Goal: Find specific page/section

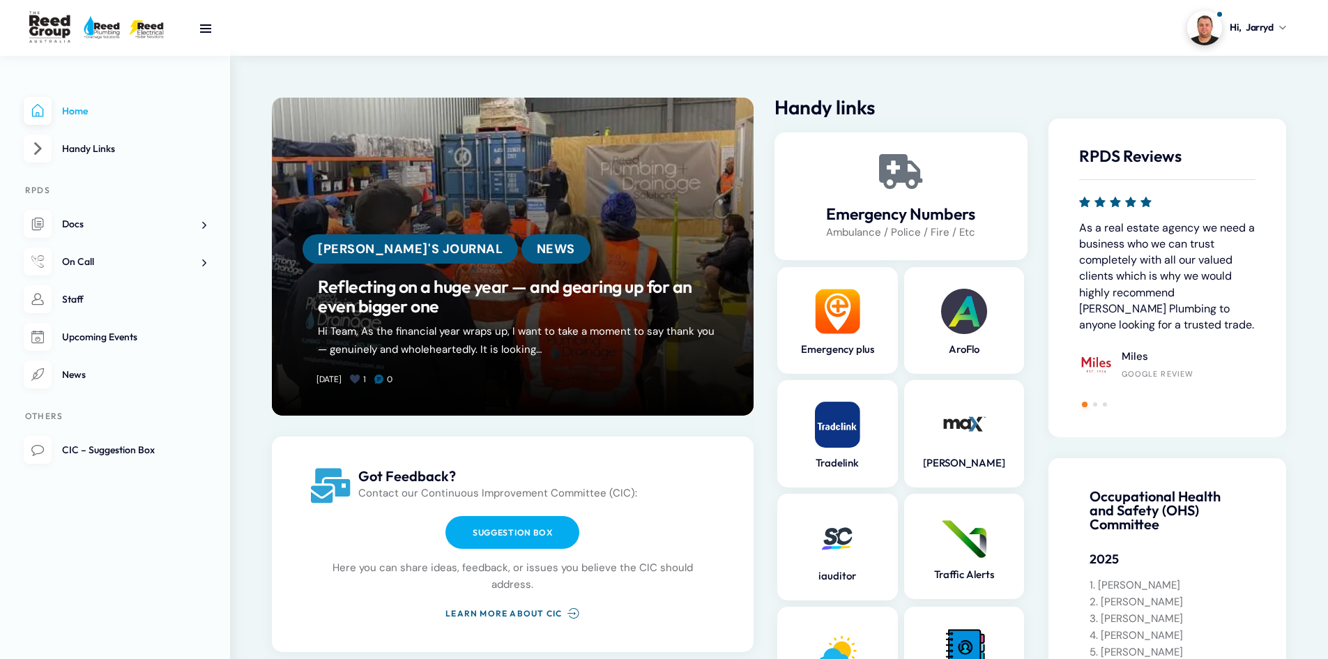
click at [206, 264] on nav "Home Handy Links RPDS Docs AroFlo Rollout Plumbing Regs and Notes Toolbox notes…" at bounding box center [115, 357] width 230 height 603
click at [201, 261] on span at bounding box center [199, 262] width 15 height 15
click at [98, 312] on span "On Call Documents" at bounding box center [99, 315] width 87 height 13
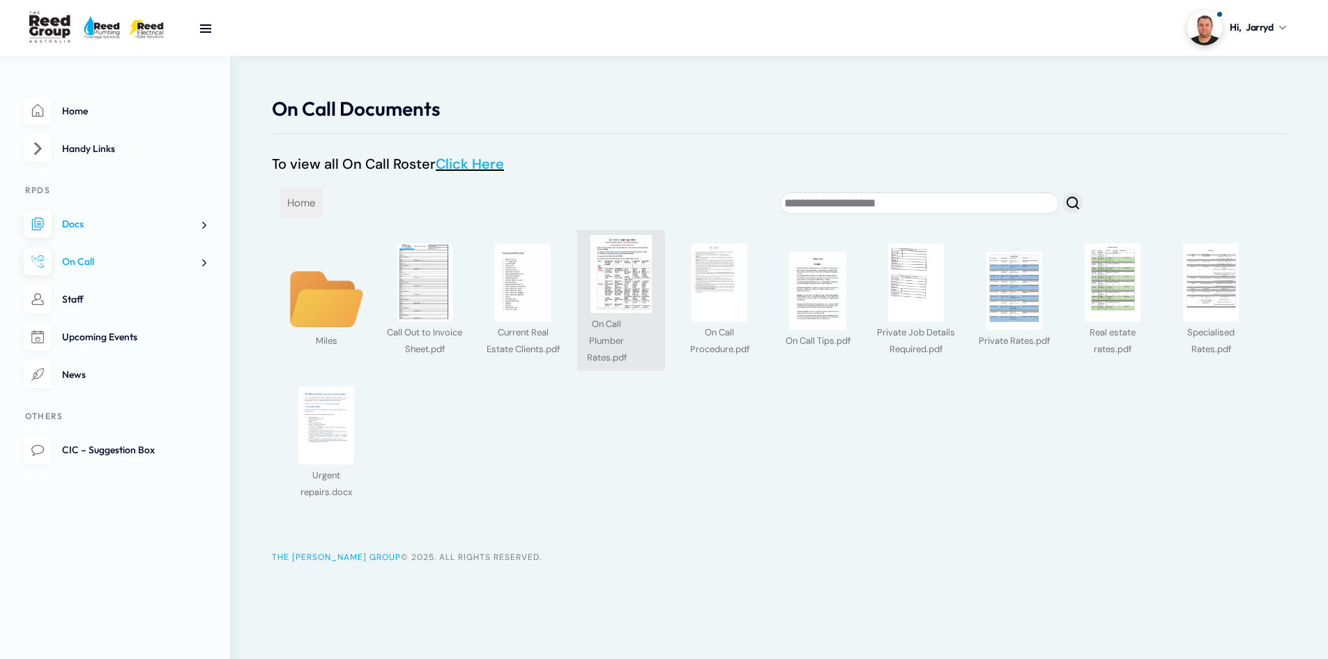
click at [621, 277] on img at bounding box center [621, 274] width 78 height 78
